Goal: Use online tool/utility: Utilize a website feature to perform a specific function

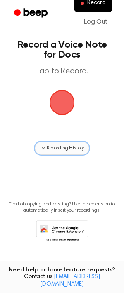
click at [48, 147] on span "Recording History" at bounding box center [65, 147] width 37 height 7
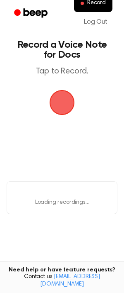
click at [61, 103] on span "button" at bounding box center [62, 102] width 32 height 32
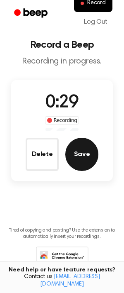
click at [79, 148] on button "Save" at bounding box center [82, 154] width 33 height 33
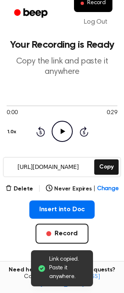
click at [63, 132] on icon "Play Audio" at bounding box center [62, 131] width 21 height 21
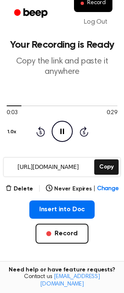
click at [63, 132] on icon at bounding box center [63, 131] width 4 height 5
click at [84, 6] on button "Record" at bounding box center [93, 3] width 39 height 17
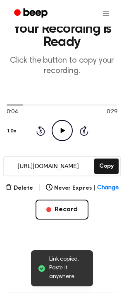
scroll to position [32, 0]
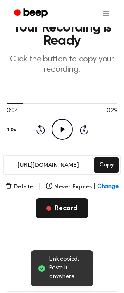
click at [57, 211] on button "Record" at bounding box center [62, 208] width 53 height 20
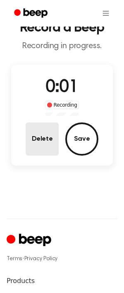
click at [42, 139] on button "Delete" at bounding box center [42, 138] width 33 height 33
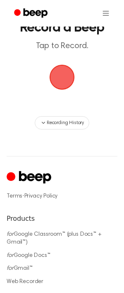
click at [60, 82] on span "button" at bounding box center [62, 77] width 28 height 28
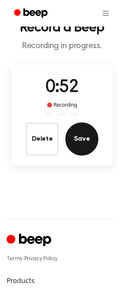
click at [83, 141] on button "Save" at bounding box center [82, 138] width 33 height 33
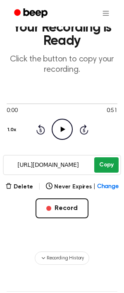
click at [107, 162] on button "Copy" at bounding box center [107, 164] width 24 height 15
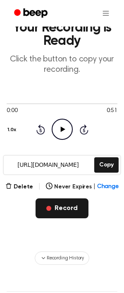
click at [65, 205] on button "Record" at bounding box center [62, 208] width 53 height 20
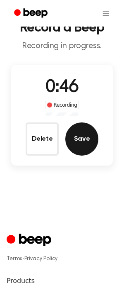
click at [84, 147] on button "Save" at bounding box center [82, 138] width 33 height 33
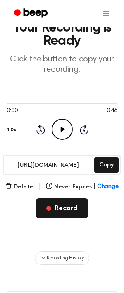
click at [54, 211] on button "Record" at bounding box center [62, 208] width 53 height 20
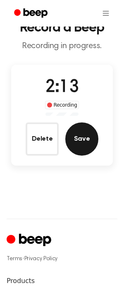
click at [80, 139] on button "Save" at bounding box center [82, 138] width 33 height 33
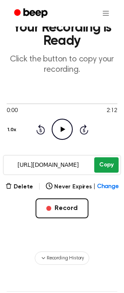
click at [110, 165] on button "Copy" at bounding box center [107, 164] width 24 height 15
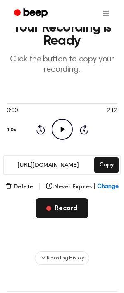
click at [63, 204] on button "Record" at bounding box center [62, 208] width 53 height 20
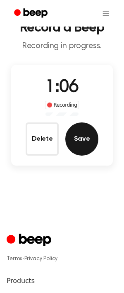
click at [71, 142] on button "Save" at bounding box center [82, 138] width 33 height 33
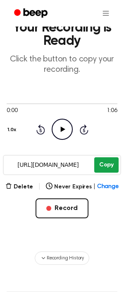
click at [105, 165] on button "Copy" at bounding box center [107, 164] width 24 height 15
